Goal: Task Accomplishment & Management: Use online tool/utility

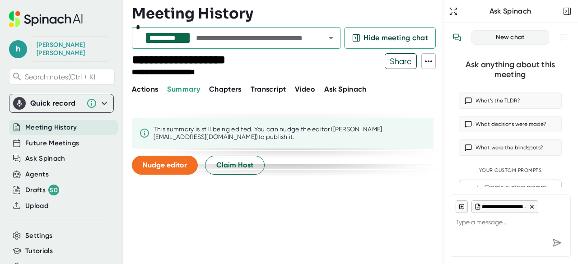
click at [216, 94] on button "Chapters" at bounding box center [225, 89] width 33 height 11
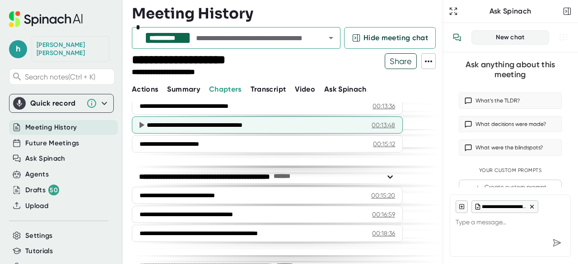
scroll to position [268, 0]
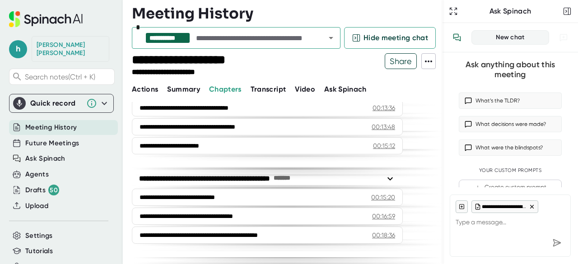
click at [263, 87] on span "Transcript" at bounding box center [269, 89] width 36 height 9
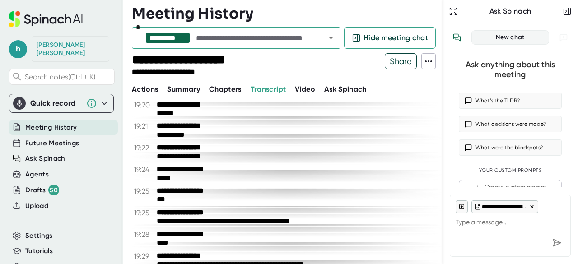
scroll to position [5408, 0]
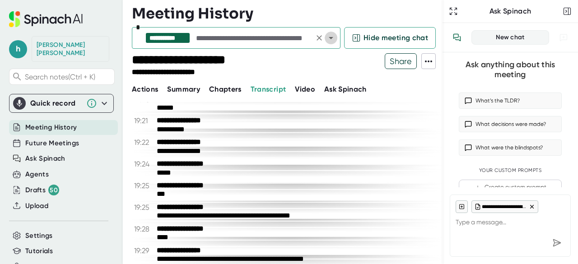
click at [331, 37] on icon "Open" at bounding box center [331, 38] width 11 height 11
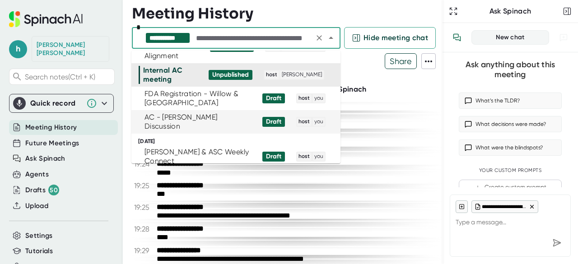
scroll to position [84, 0]
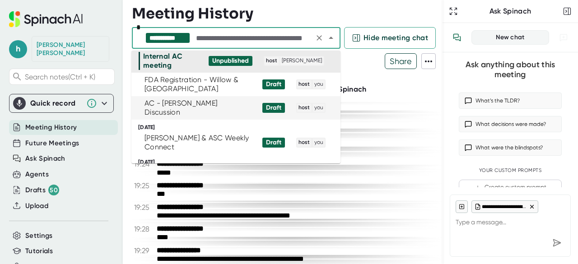
click at [222, 107] on div "AC - [PERSON_NAME] Discussion" at bounding box center [198, 108] width 107 height 18
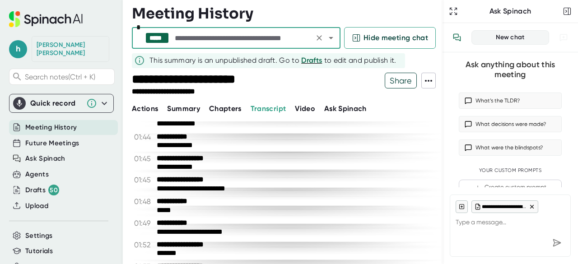
scroll to position [5408, 0]
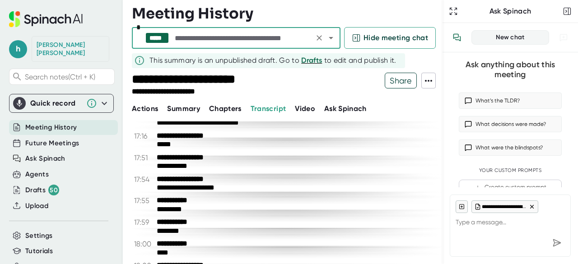
click at [149, 112] on span "Actions" at bounding box center [145, 108] width 26 height 9
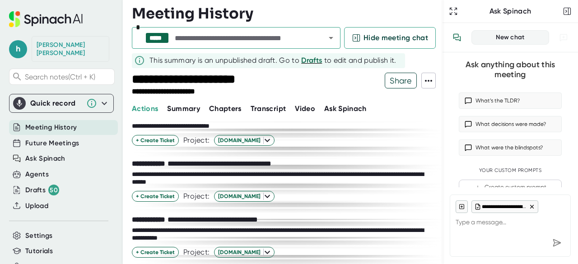
scroll to position [157, 0]
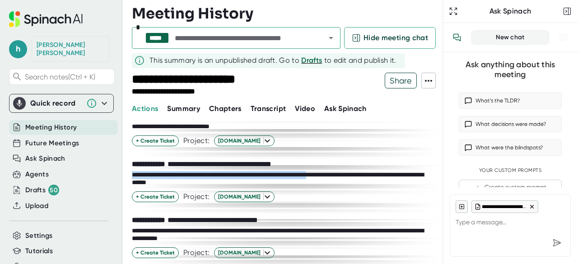
drag, startPoint x: 132, startPoint y: 174, endPoint x: 376, endPoint y: 174, distance: 244.0
click at [376, 174] on div "**********" at bounding box center [279, 179] width 295 height 16
copy div "**********"
